Goal: Transaction & Acquisition: Obtain resource

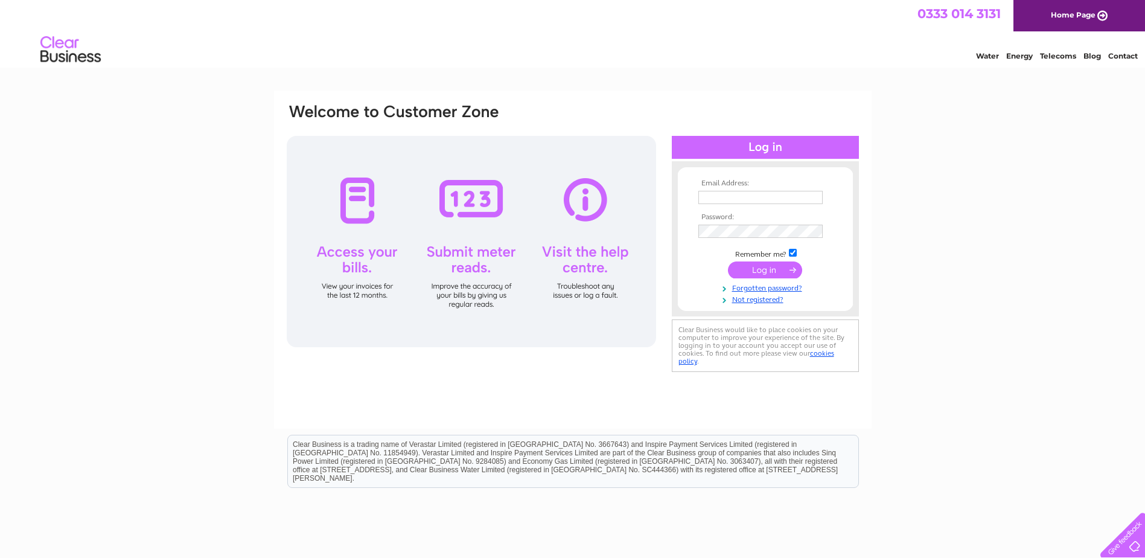
type input "angiesmith224@hotmail.com"
click at [760, 268] on input "submit" at bounding box center [765, 269] width 74 height 17
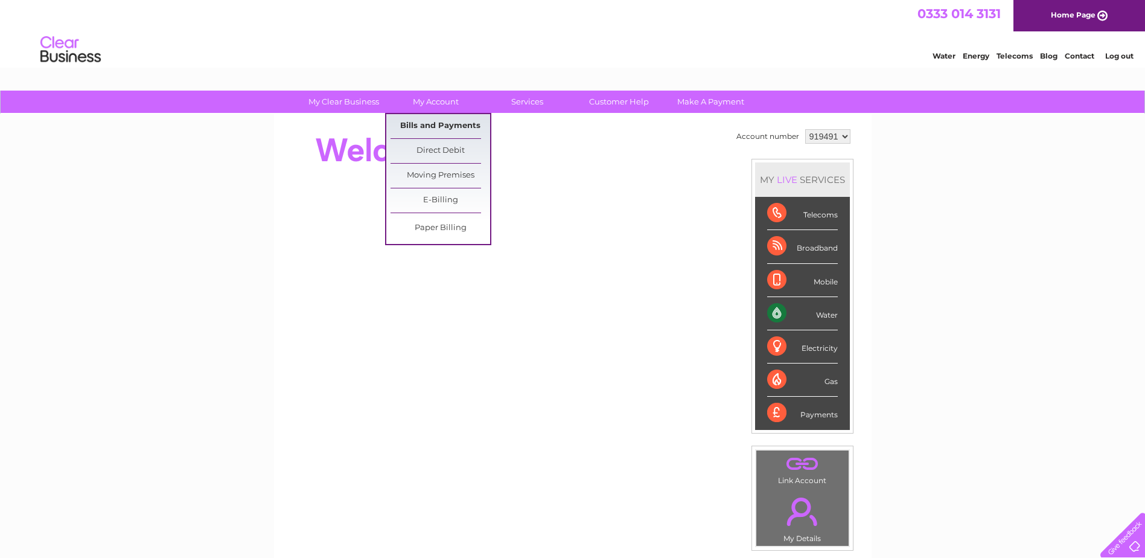
click at [430, 130] on link "Bills and Payments" at bounding box center [440, 126] width 100 height 24
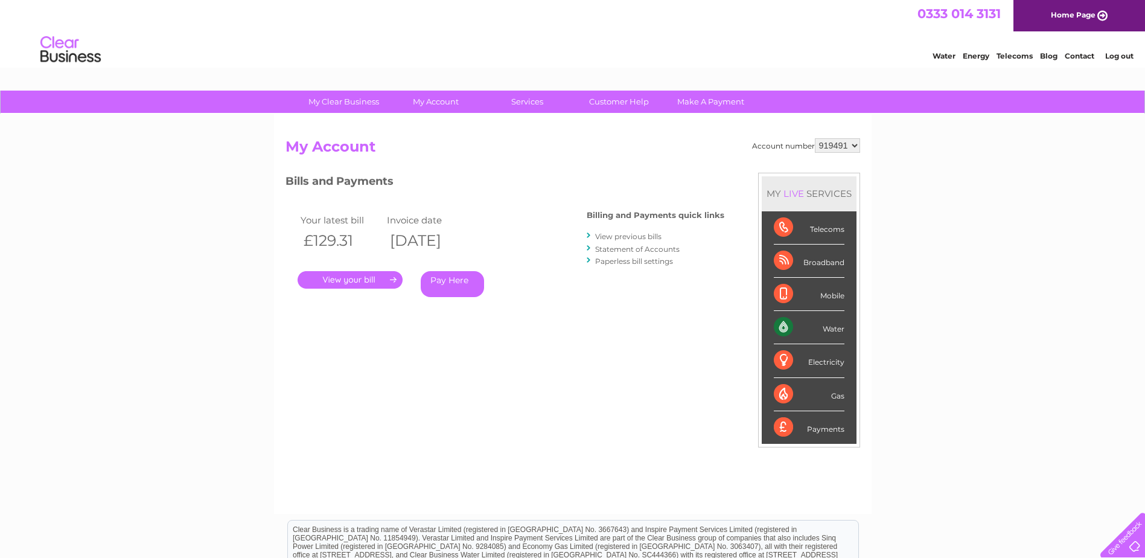
click at [348, 276] on link "." at bounding box center [349, 279] width 105 height 17
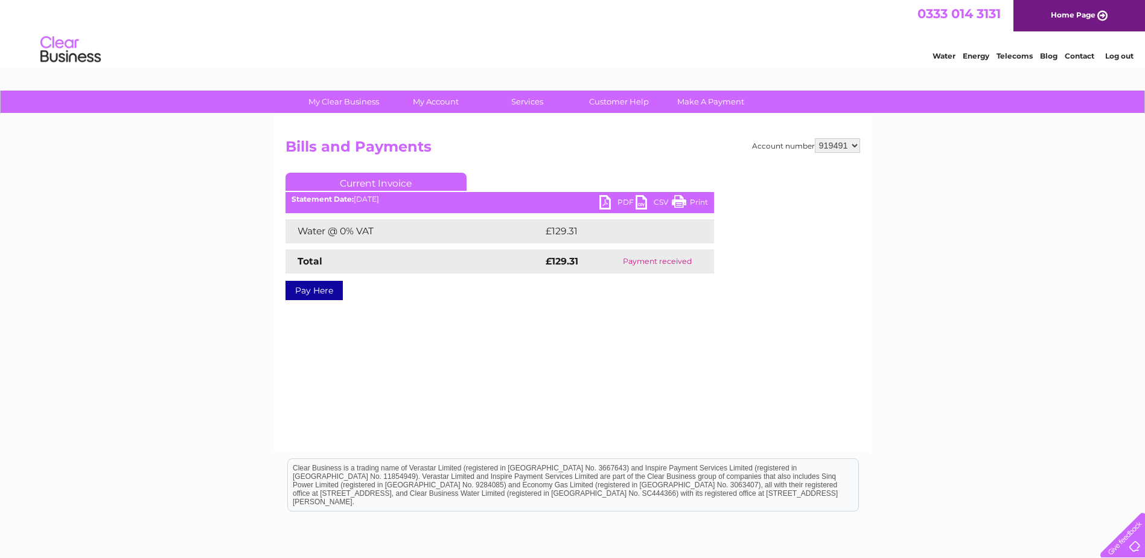
click at [606, 199] on link "PDF" at bounding box center [617, 203] width 36 height 17
click at [1120, 59] on link "Log out" at bounding box center [1119, 55] width 28 height 9
